Goal: Task Accomplishment & Management: Manage account settings

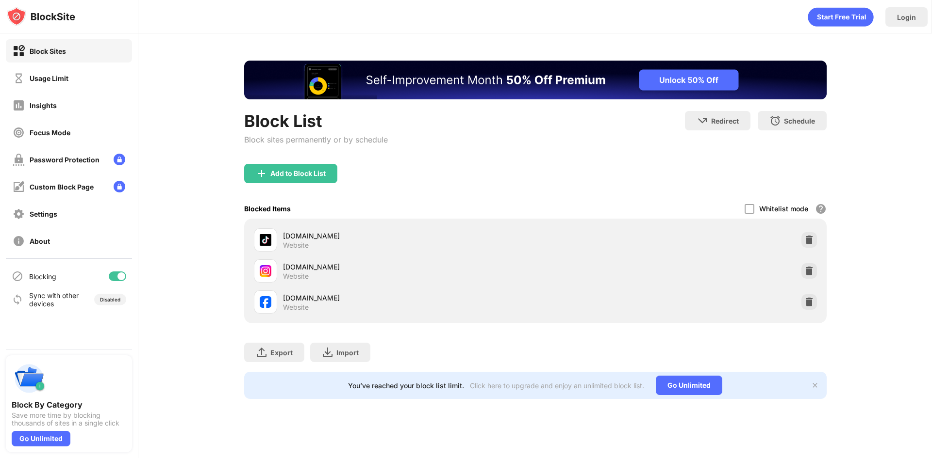
click at [882, 132] on div "Block List Block sites permanently or by schedule Redirect Choose a site to be …" at bounding box center [534, 229] width 793 height 393
drag, startPoint x: 882, startPoint y: 132, endPoint x: 883, endPoint y: 123, distance: 9.2
click at [883, 123] on div "Block List Block sites permanently or by schedule Redirect Choose a site to be …" at bounding box center [534, 229] width 793 height 393
click at [810, 305] on img at bounding box center [809, 302] width 10 height 10
